Goal: Task Accomplishment & Management: Complete application form

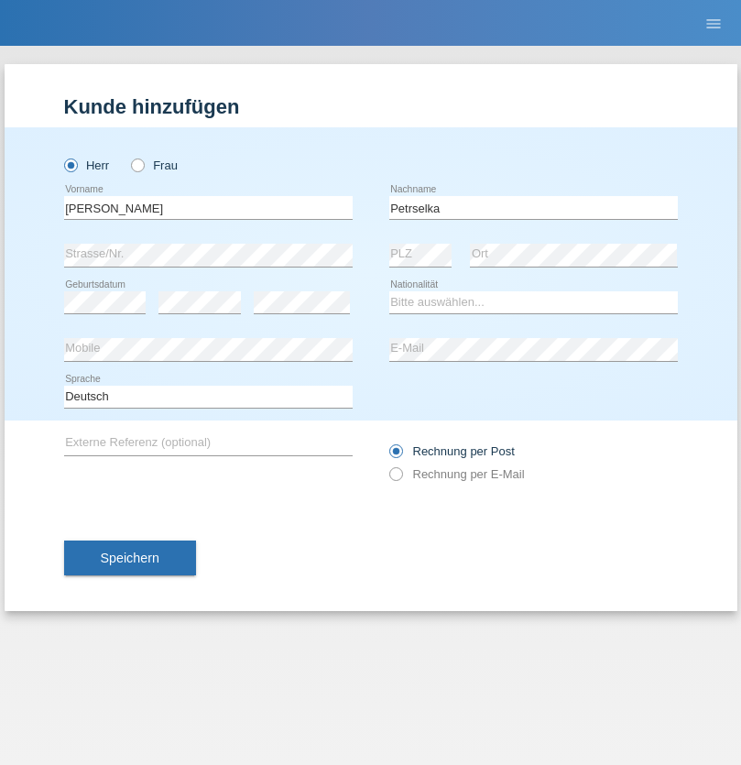
type input "Petrselka"
select select "CH"
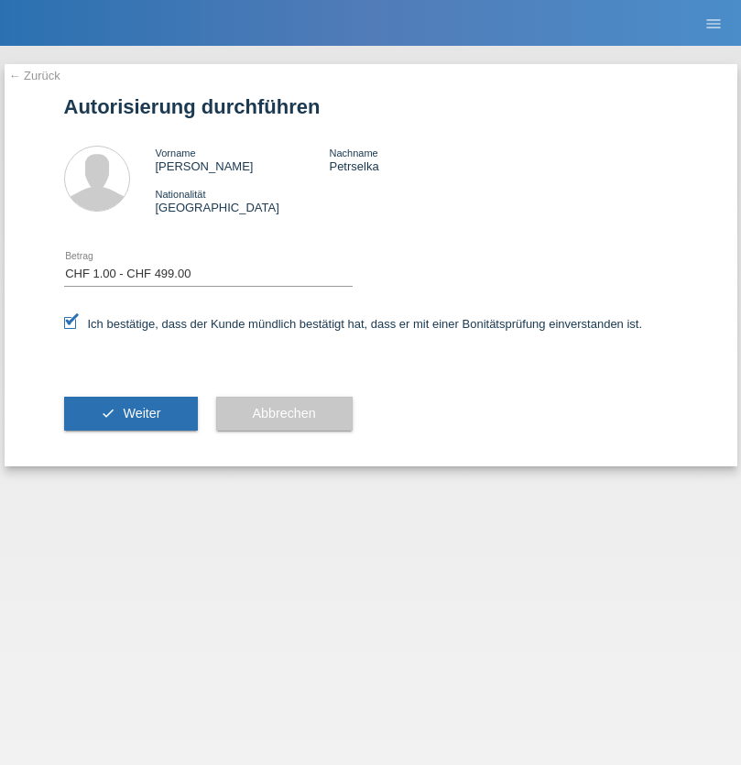
select select "1"
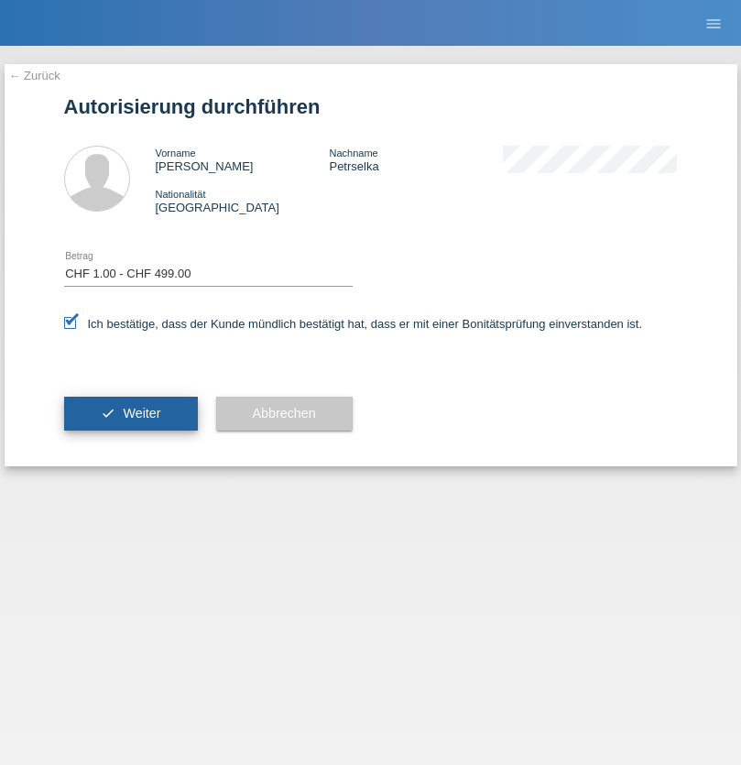
click at [130, 413] on span "Weiter" at bounding box center [142, 413] width 38 height 15
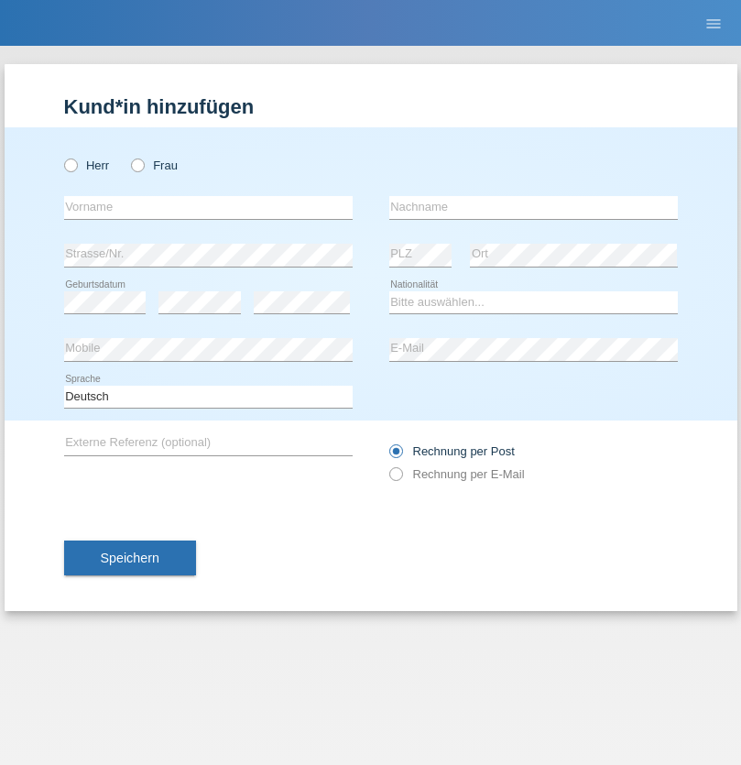
radio input "true"
click at [208, 207] on input "text" at bounding box center [208, 207] width 289 height 23
type input "Bujar"
click at [533, 207] on input "text" at bounding box center [533, 207] width 289 height 23
type input "Bajrami"
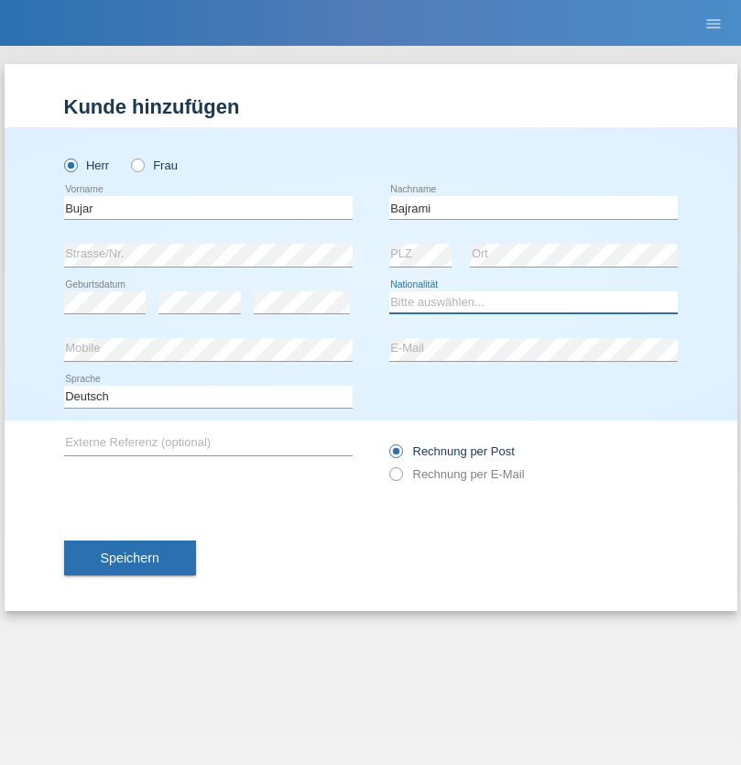
select select "MK"
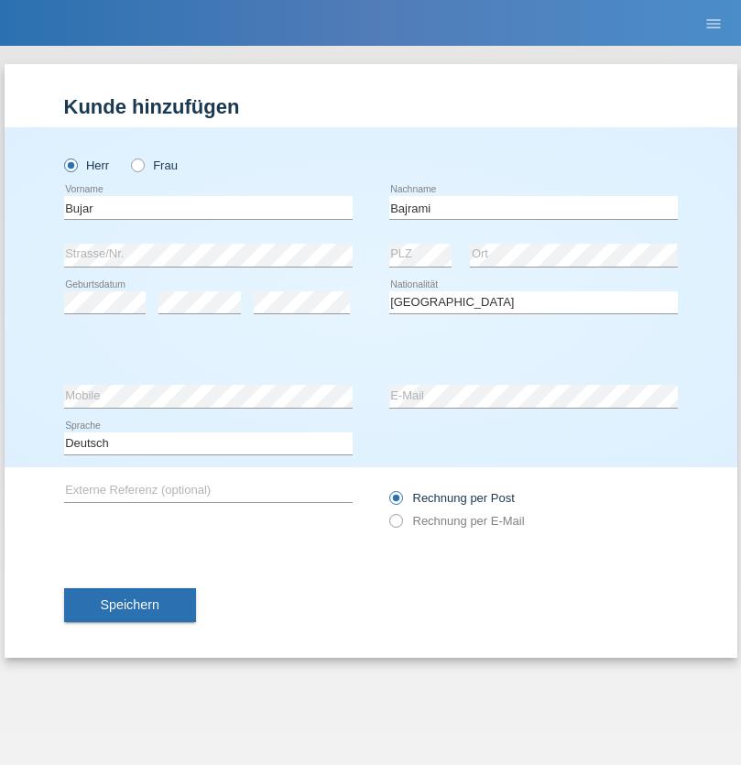
select select "C"
select select "24"
select select "02"
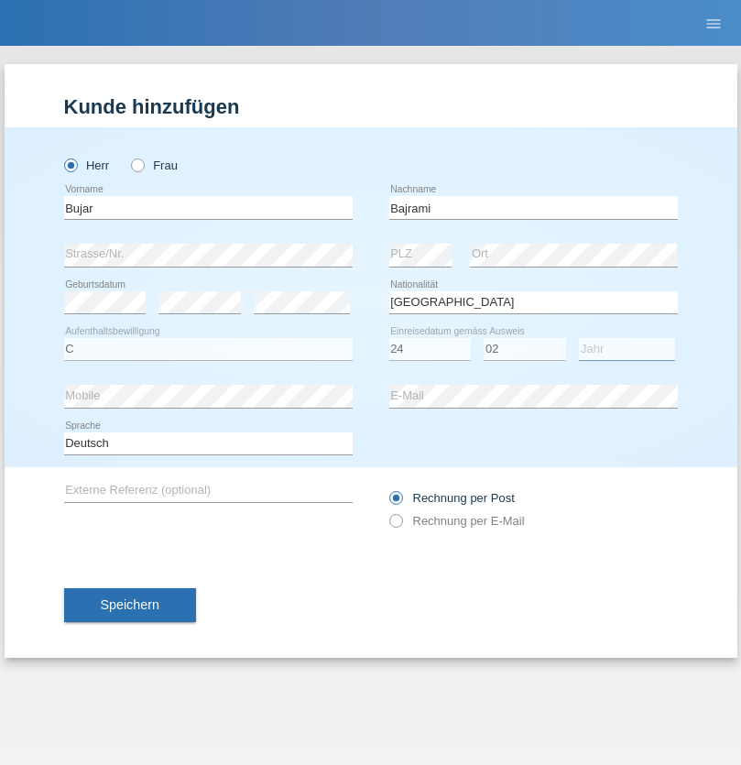
select select "2021"
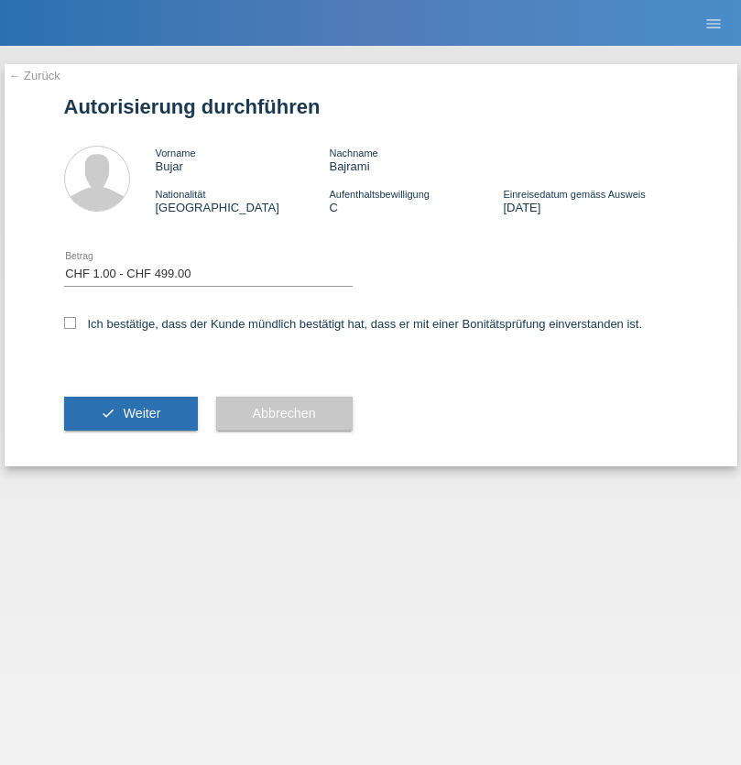
select select "1"
checkbox input "true"
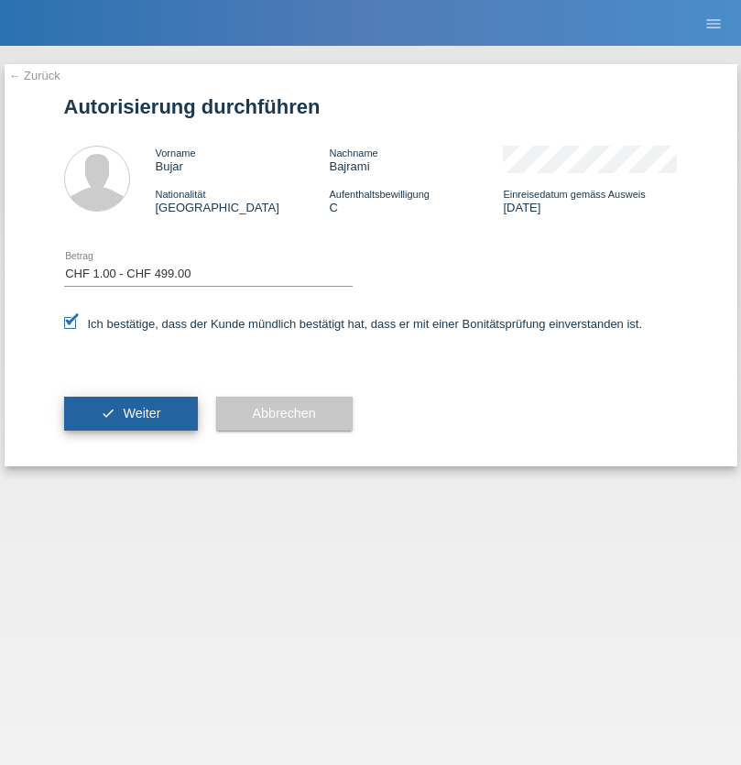
click at [130, 413] on span "Weiter" at bounding box center [142, 413] width 38 height 15
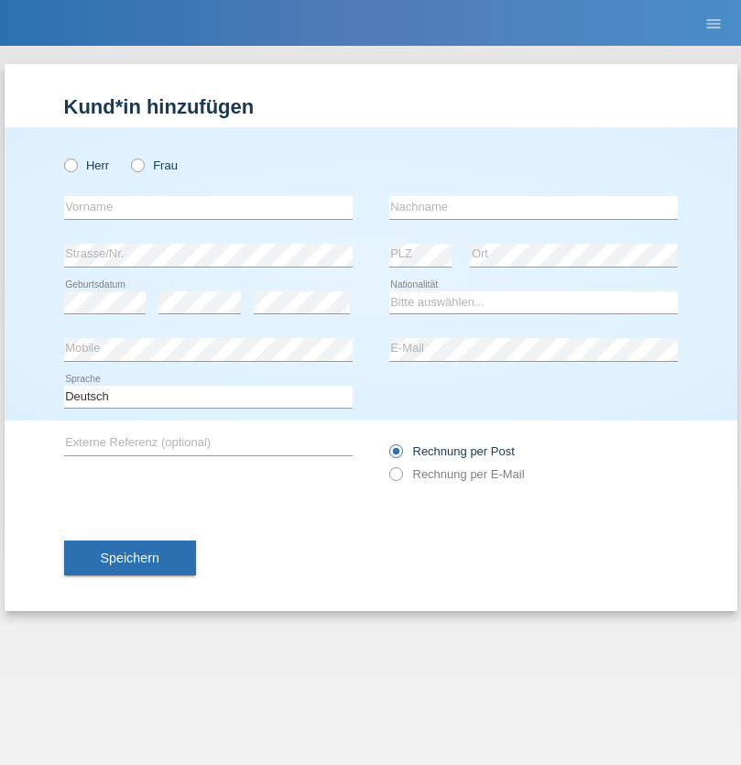
radio input "true"
click at [208, 207] on input "text" at bounding box center [208, 207] width 289 height 23
type input "[PERSON_NAME]"
click at [533, 207] on input "text" at bounding box center [533, 207] width 289 height 23
type input "Tomic"
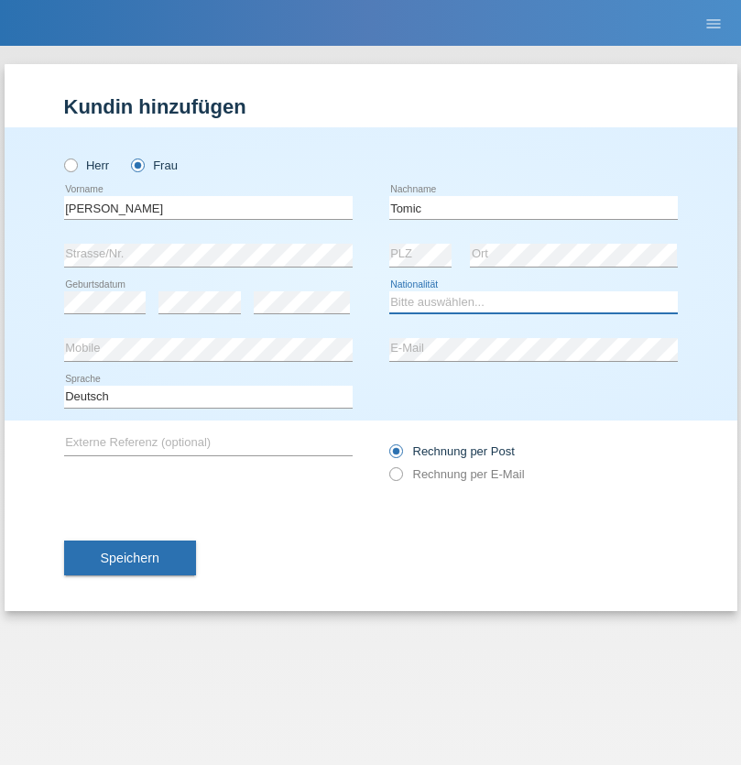
select select "RS"
select select "C"
select select "06"
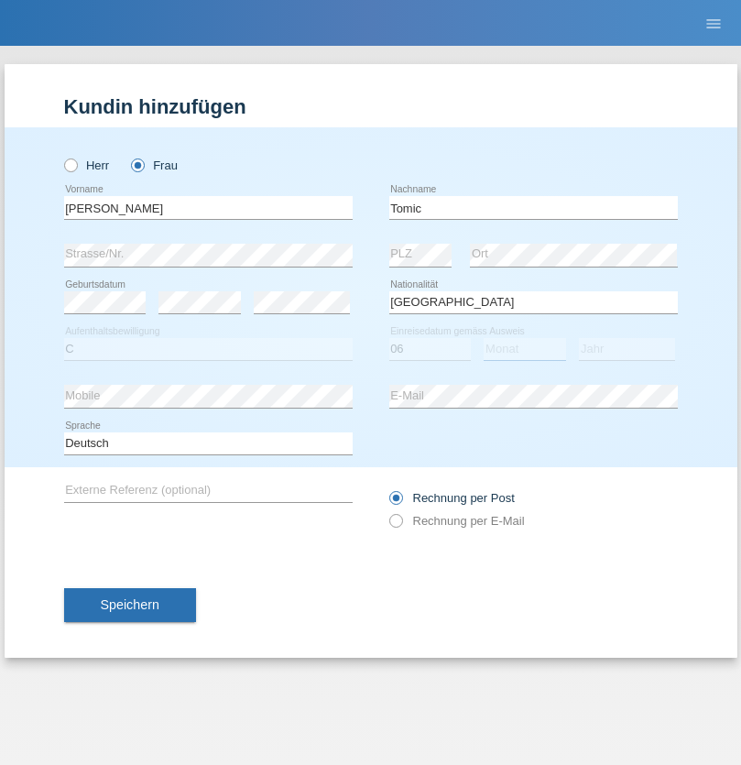
select select "07"
select select "1993"
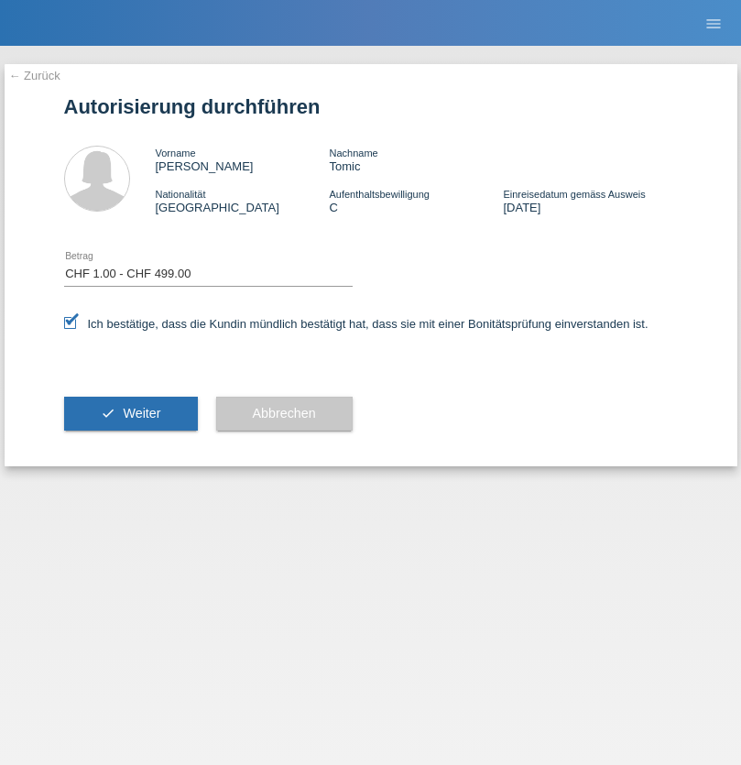
select select "1"
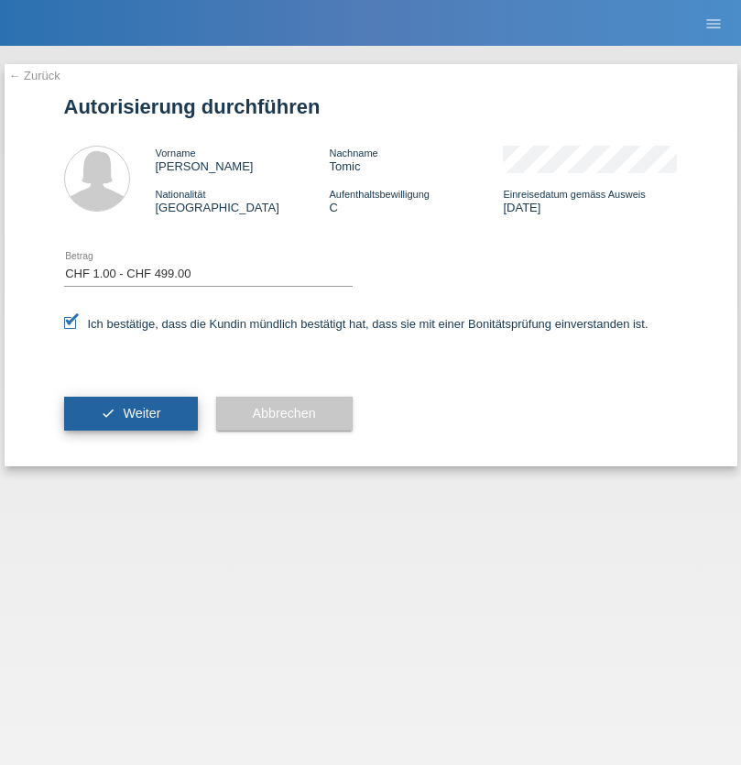
click at [130, 413] on span "Weiter" at bounding box center [142, 413] width 38 height 15
